Goal: Use online tool/utility: Utilize a website feature to perform a specific function

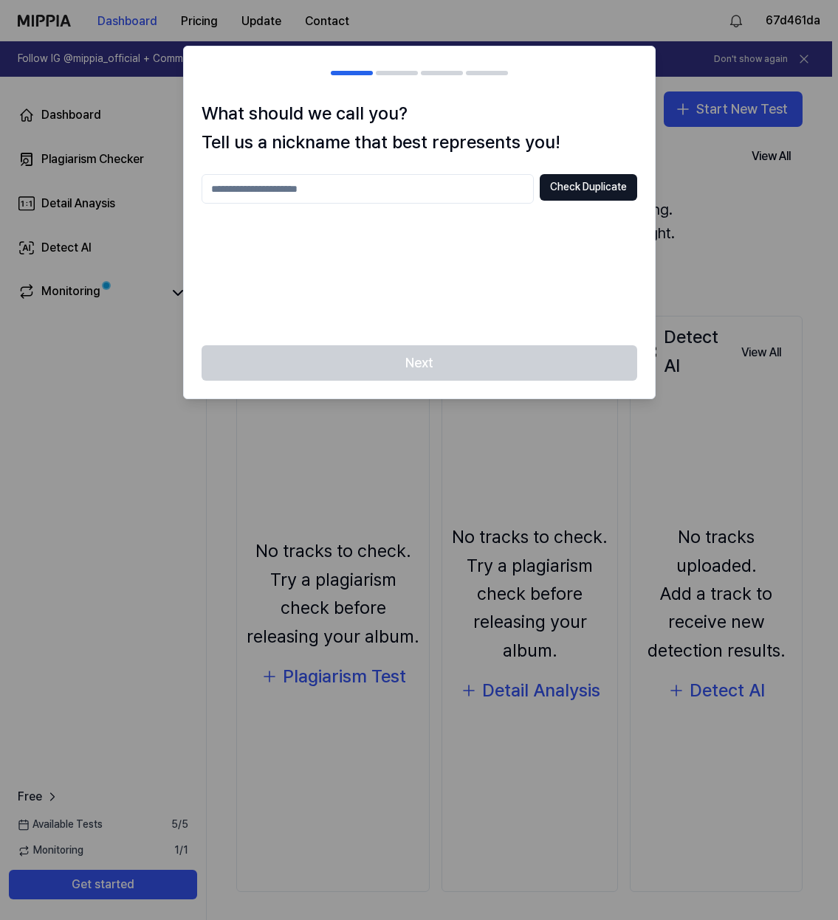
click at [483, 373] on div "Next" at bounding box center [419, 371] width 471 height 53
click at [446, 196] on input "text" at bounding box center [368, 189] width 332 height 30
type input "*"
type input "**********"
click at [599, 193] on button "Check Duplicate" at bounding box center [588, 187] width 97 height 27
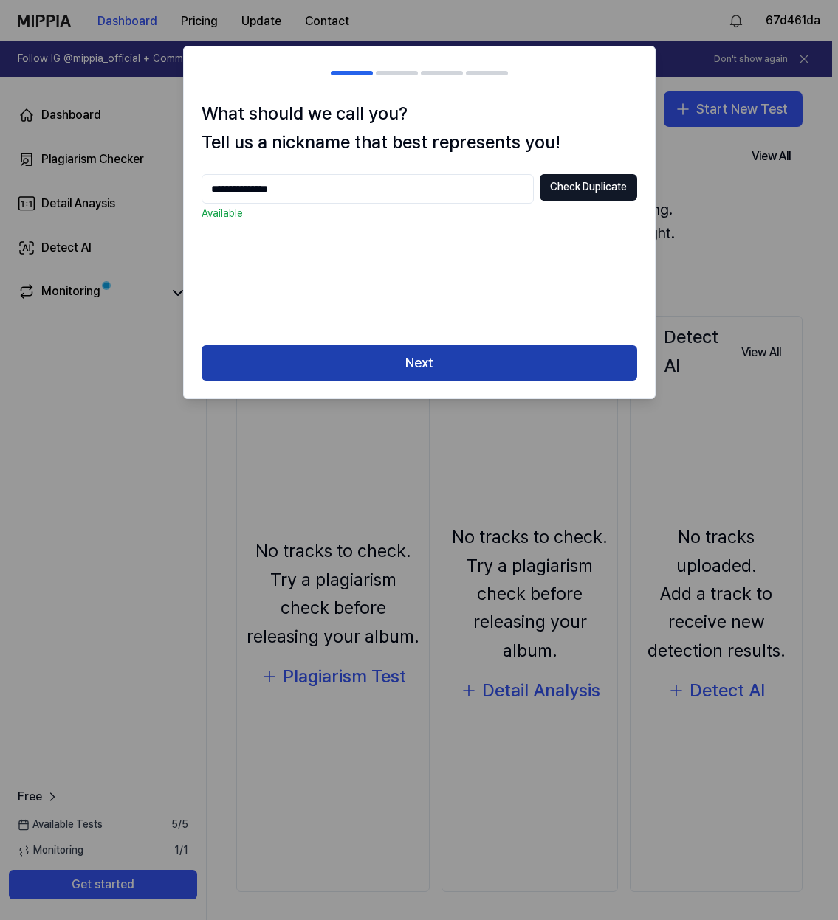
click at [439, 365] on button "Next" at bounding box center [420, 362] width 436 height 35
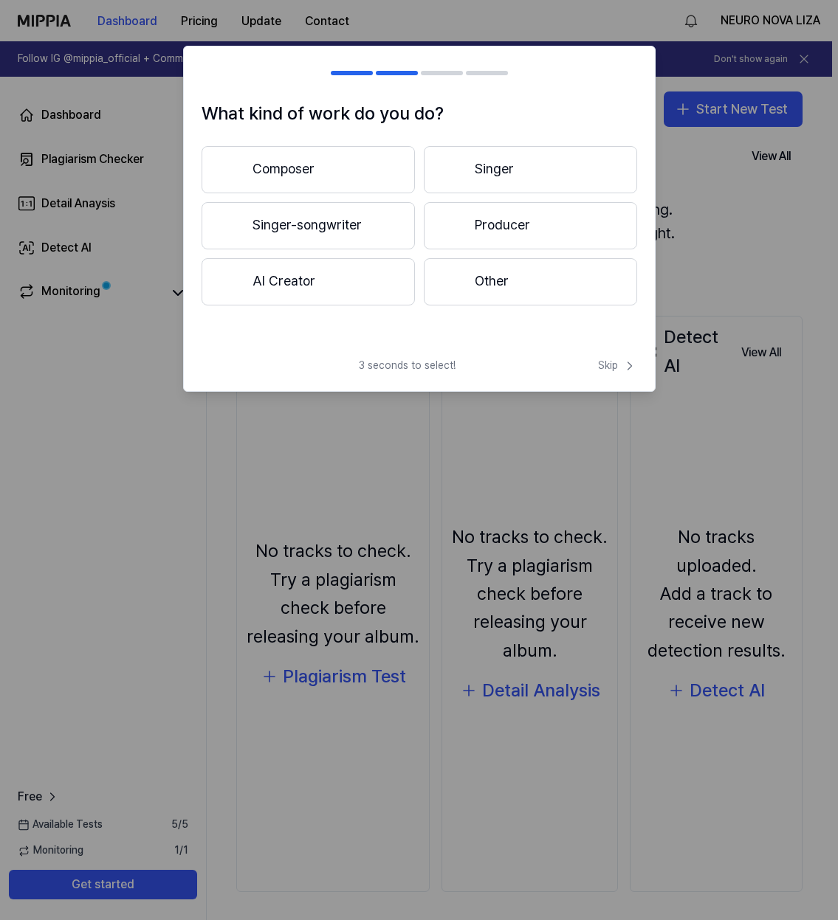
click at [339, 165] on button "Composer" at bounding box center [308, 169] width 213 height 47
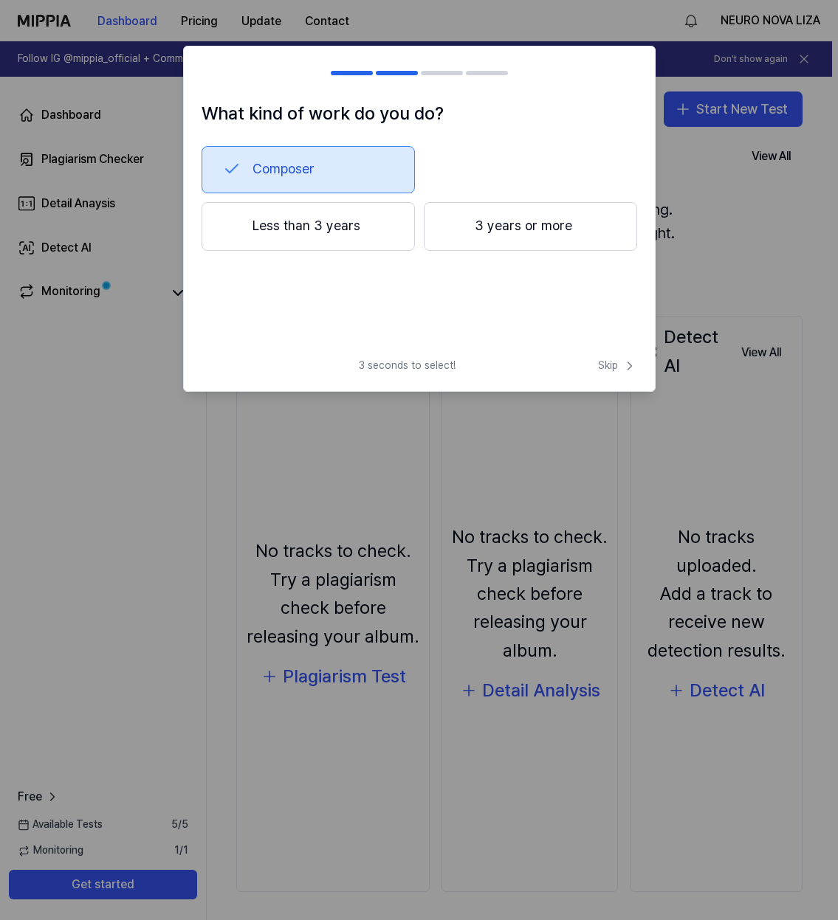
click at [491, 238] on button "3 years or more" at bounding box center [530, 226] width 213 height 49
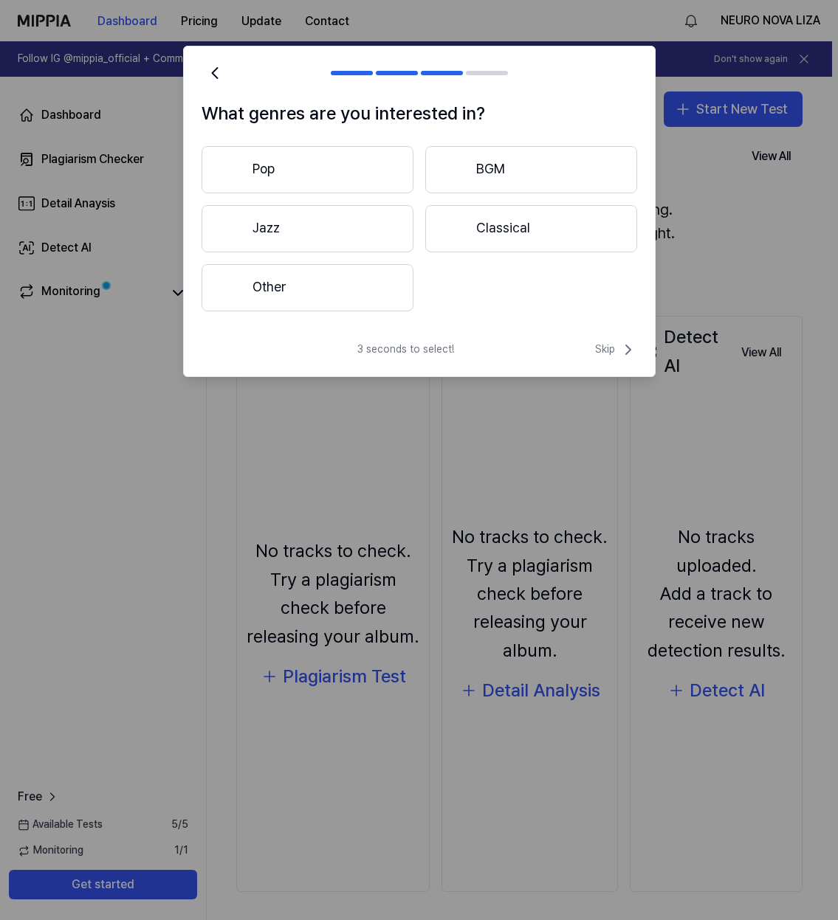
click at [361, 178] on button "Pop" at bounding box center [308, 169] width 212 height 47
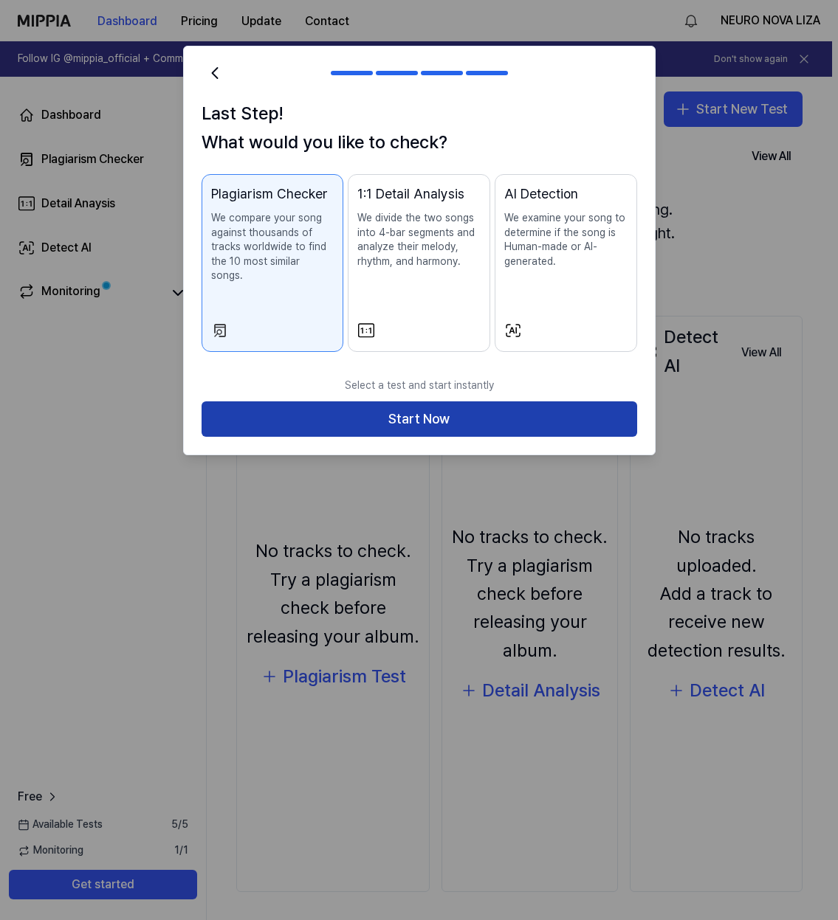
click at [523, 409] on button "Start Now" at bounding box center [420, 419] width 436 height 35
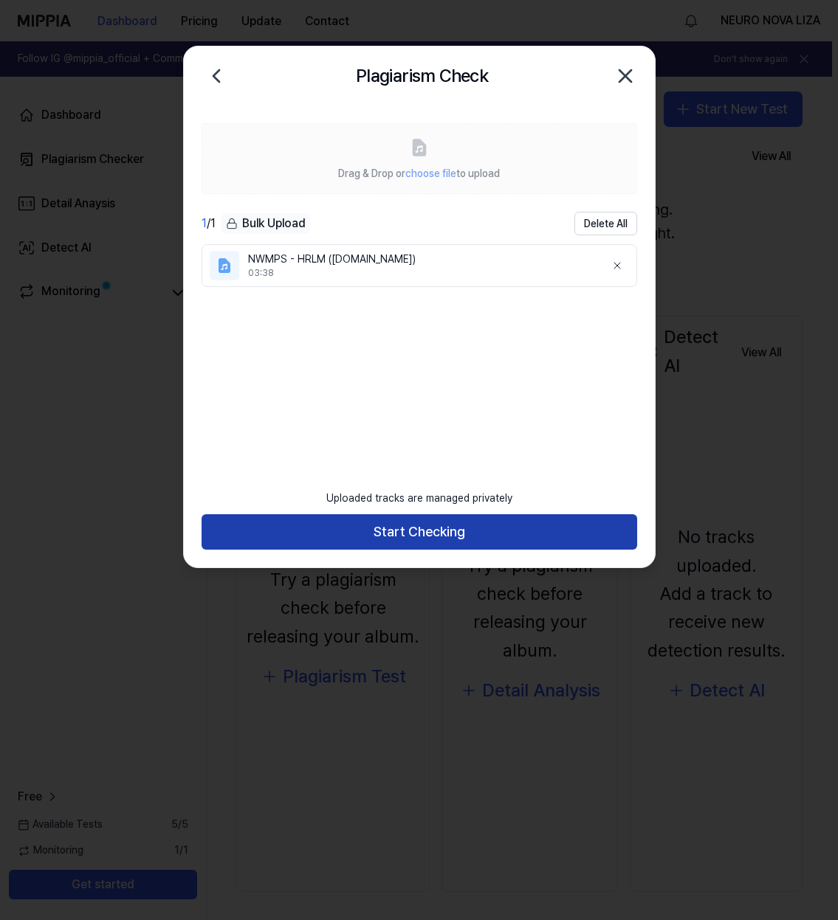
click at [440, 534] on button "Start Checking" at bounding box center [420, 531] width 436 height 35
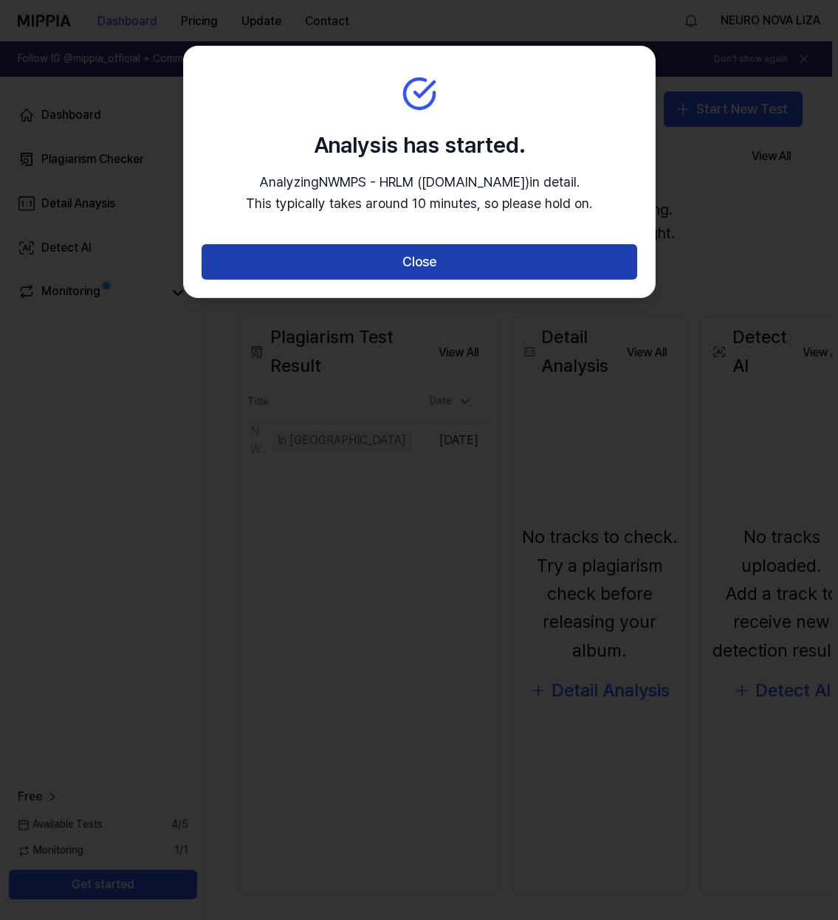
click at [472, 274] on button "Close" at bounding box center [420, 261] width 436 height 35
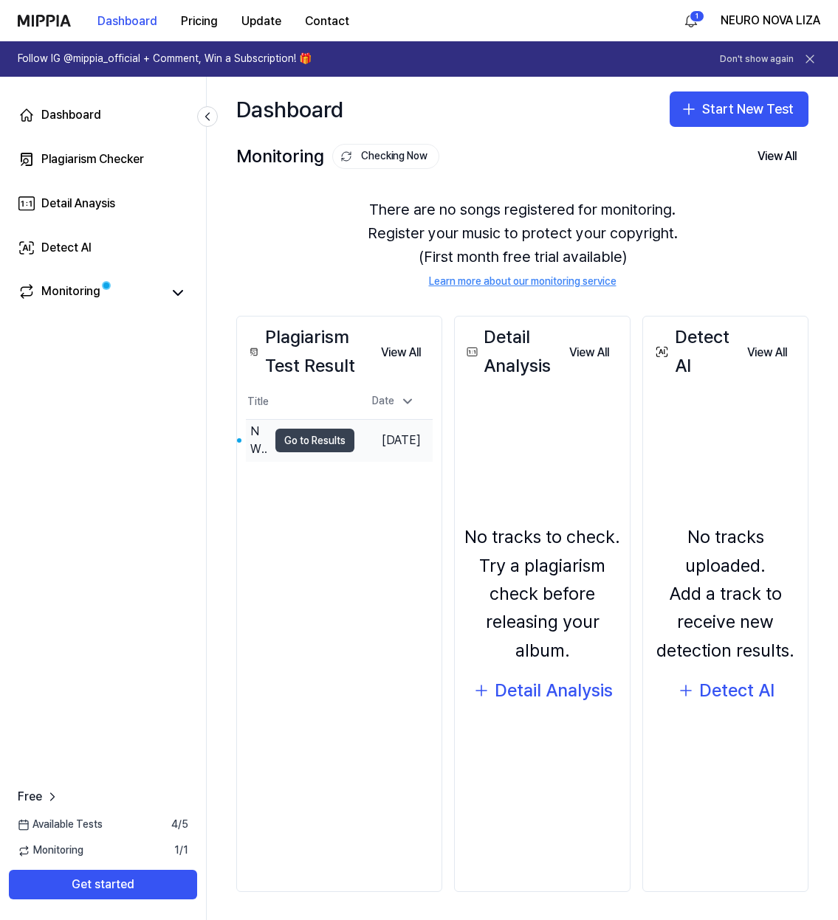
click at [334, 432] on button "Go to Results" at bounding box center [314, 441] width 79 height 24
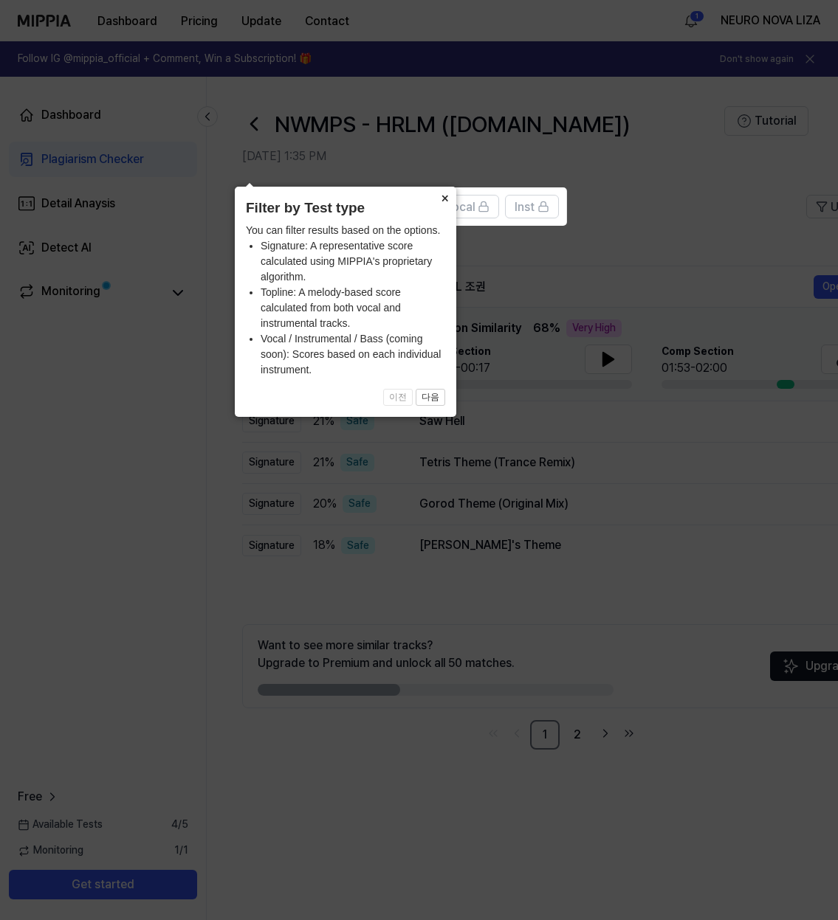
click at [448, 207] on button "×" at bounding box center [445, 197] width 24 height 21
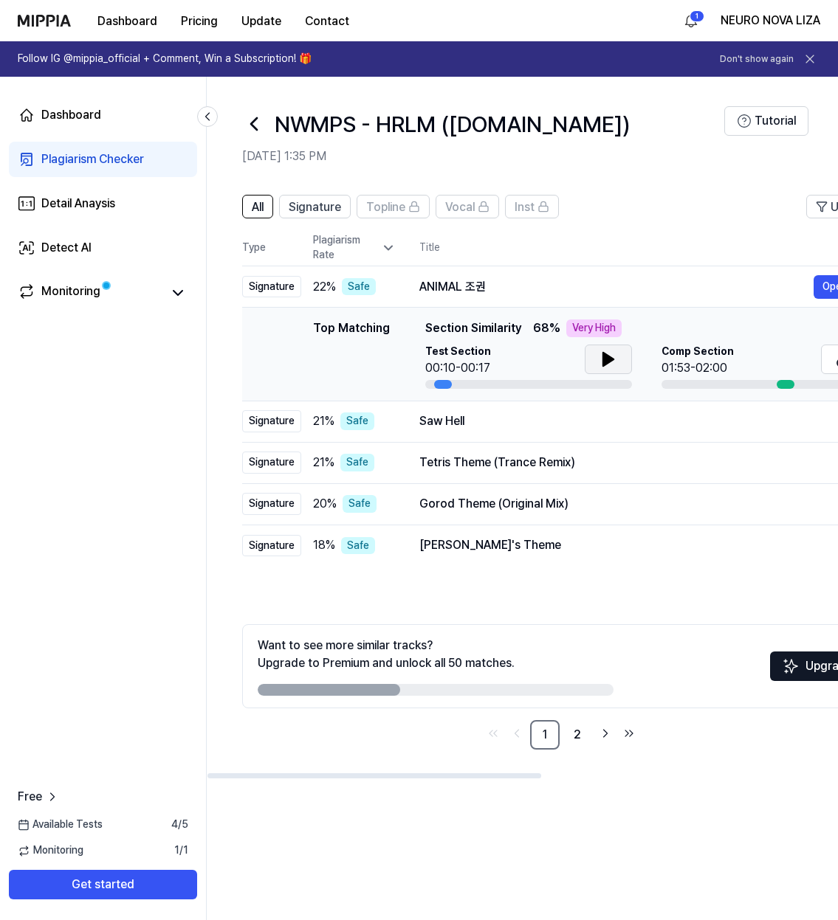
click at [613, 359] on icon at bounding box center [608, 360] width 18 height 18
drag, startPoint x: 377, startPoint y: 693, endPoint x: 427, endPoint y: 693, distance: 49.5
click at [427, 693] on div at bounding box center [436, 690] width 356 height 12
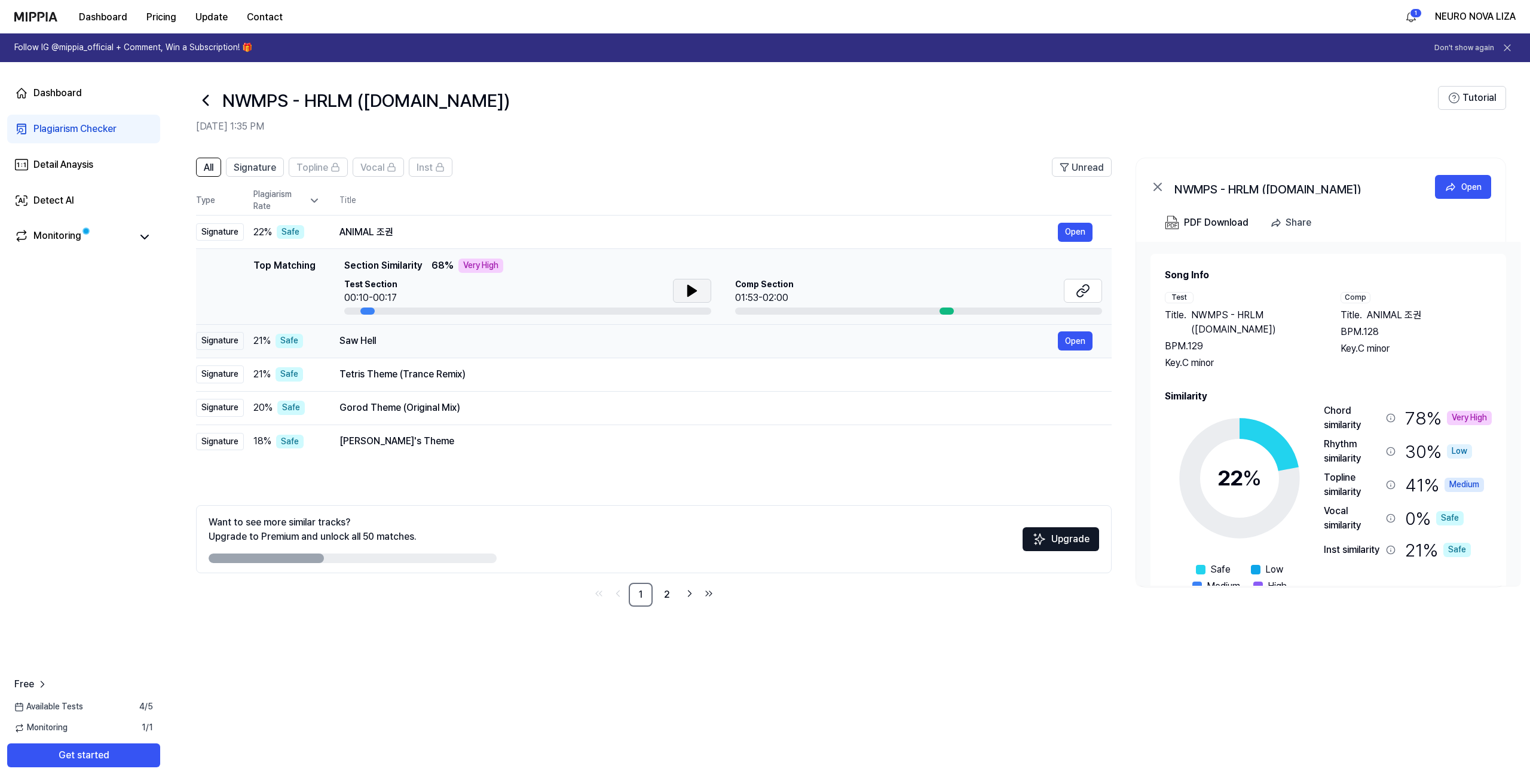
click at [401, 344] on div "Saw Hell" at bounding box center [698, 341] width 718 height 15
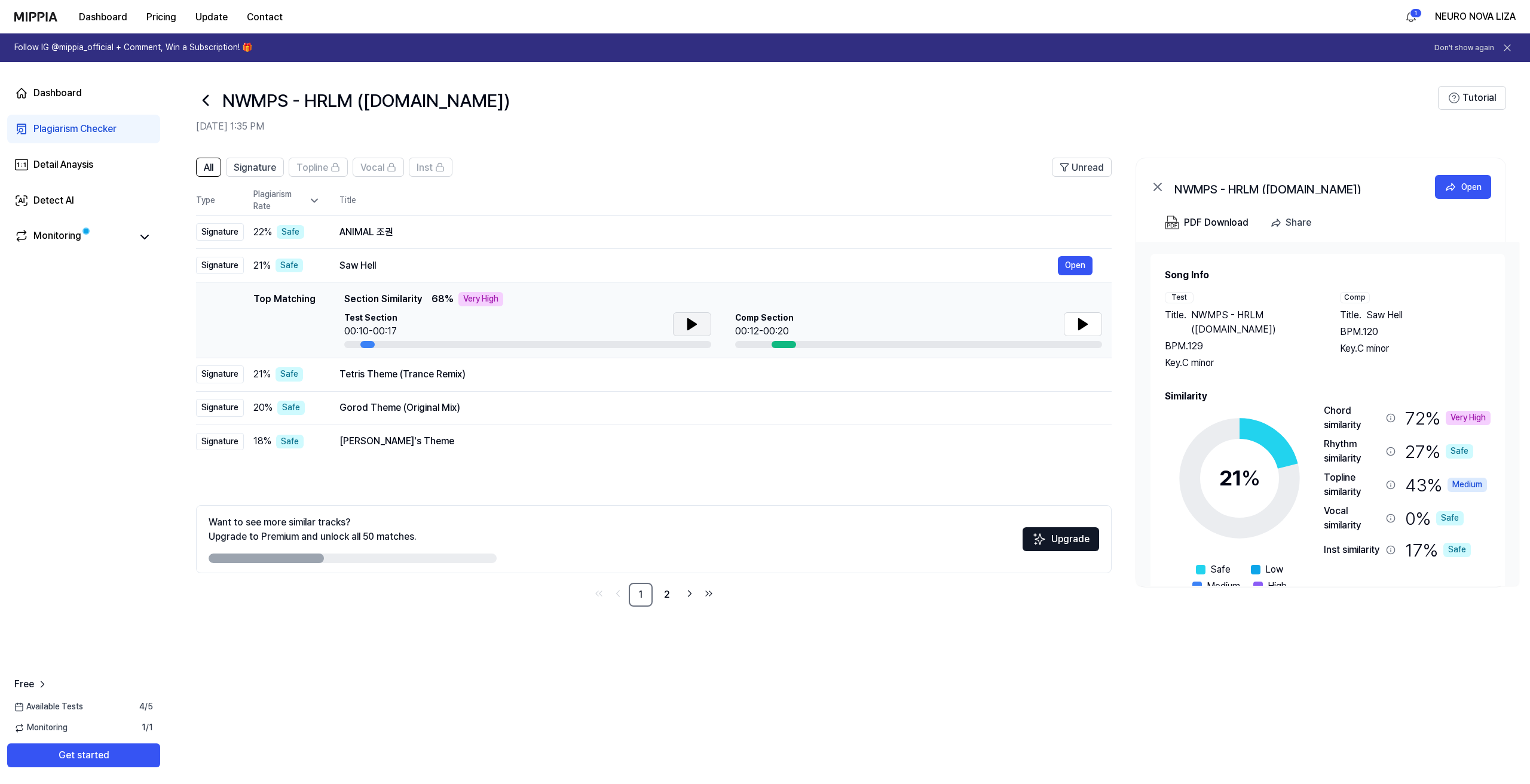
click at [678, 325] on icon at bounding box center [692, 324] width 8 height 11
click at [678, 321] on button at bounding box center [691, 324] width 38 height 24
click at [678, 320] on icon at bounding box center [1083, 324] width 15 height 15
click at [460, 375] on div "Tetris Theme (Trance Remix)" at bounding box center [698, 375] width 718 height 15
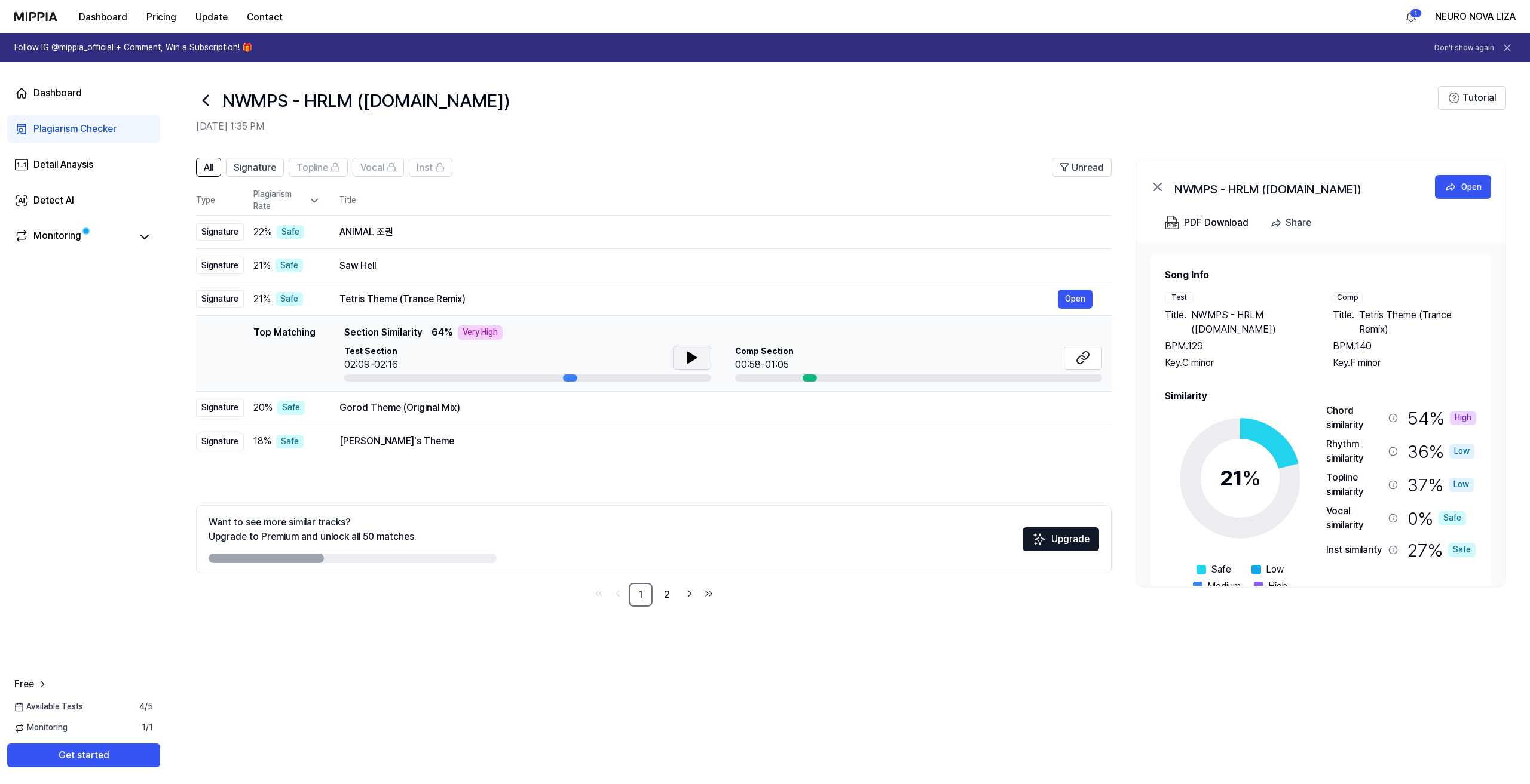
click at [678, 359] on button at bounding box center [691, 358] width 38 height 24
click at [678, 361] on icon at bounding box center [1083, 358] width 15 height 15
click at [389, 403] on div "Gorod Theme (Original Mix)" at bounding box center [698, 408] width 718 height 15
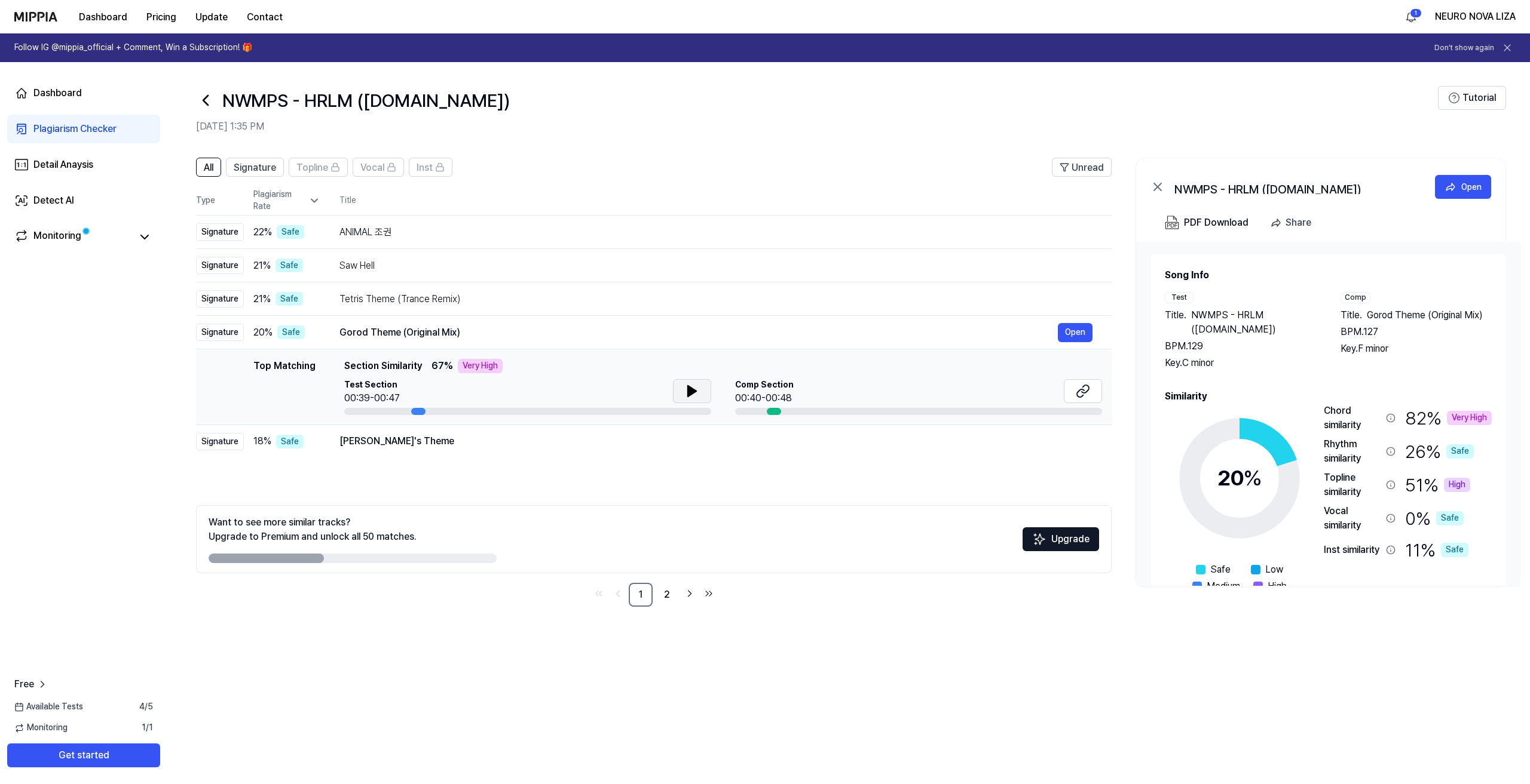
click at [678, 392] on button at bounding box center [691, 392] width 38 height 24
click at [678, 388] on icon at bounding box center [1083, 392] width 15 height 15
click at [390, 451] on div "Wanda's Theme Open" at bounding box center [716, 442] width 753 height 19
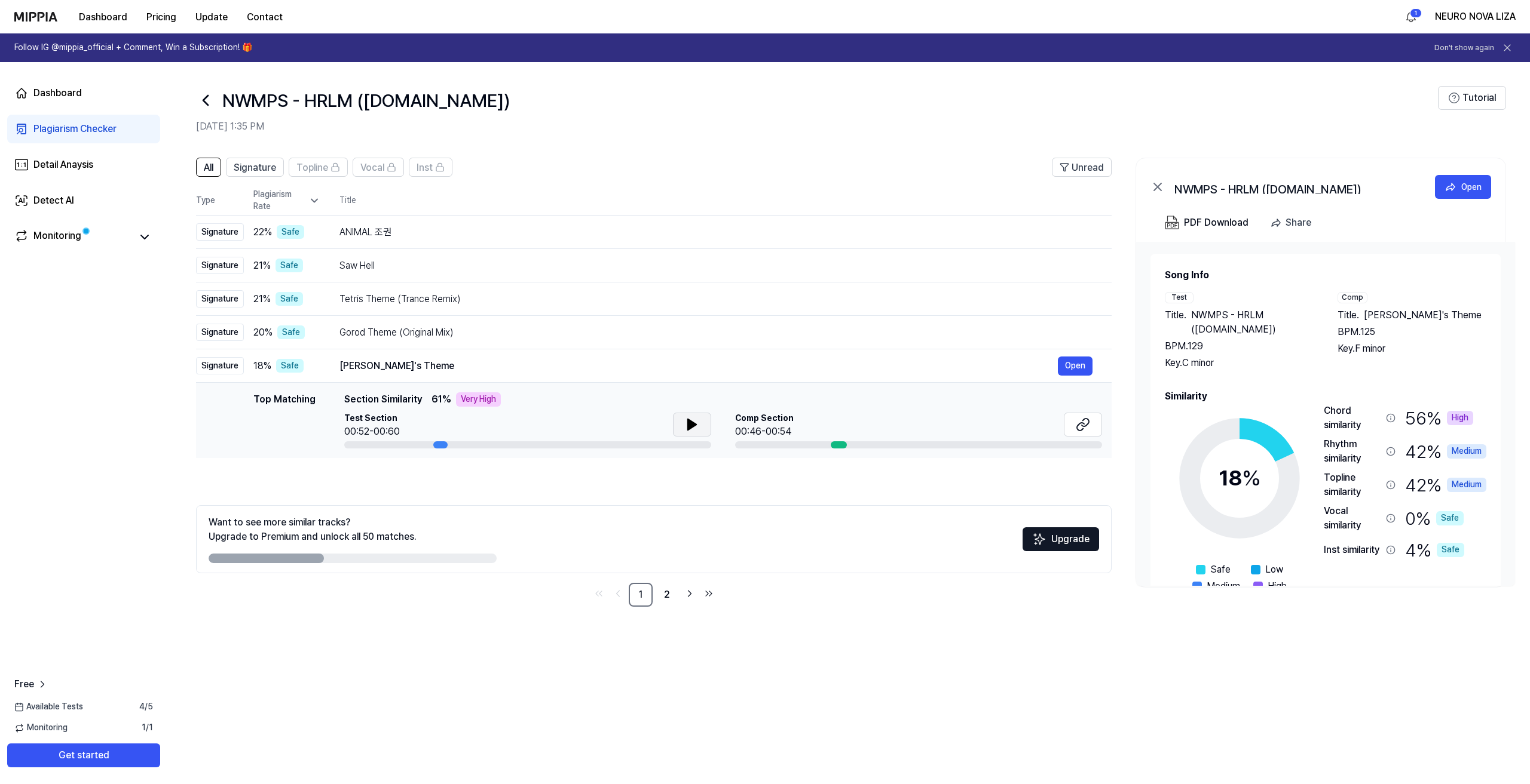
click at [674, 428] on button at bounding box center [691, 425] width 38 height 24
click at [678, 428] on icon at bounding box center [689, 425] width 2 height 10
click at [678, 426] on button at bounding box center [1082, 425] width 38 height 24
click at [678, 132] on h2 "Oct 2, 2025, 1:35 PM" at bounding box center [817, 127] width 1242 height 15
